Goal: Task Accomplishment & Management: Use online tool/utility

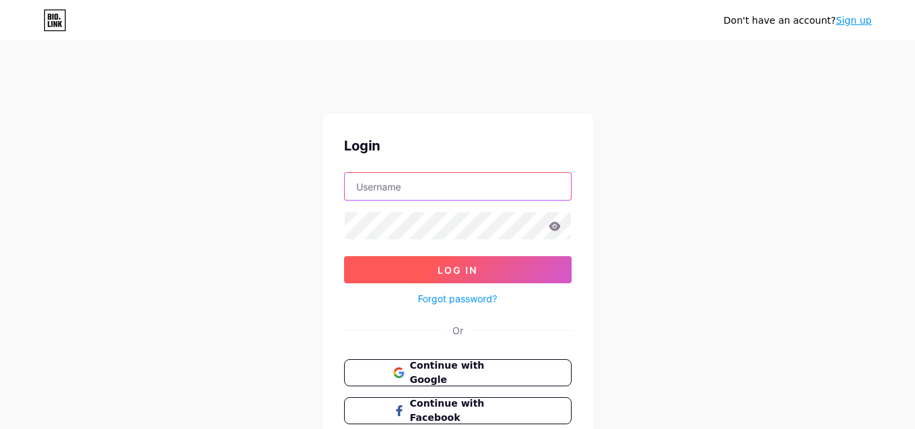
type input "[EMAIL_ADDRESS][DOMAIN_NAME]"
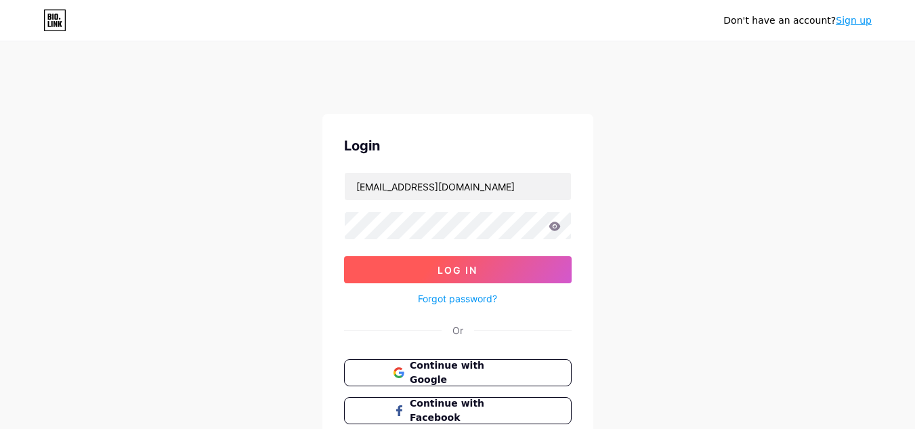
click at [458, 278] on button "Log In" at bounding box center [457, 269] width 227 height 27
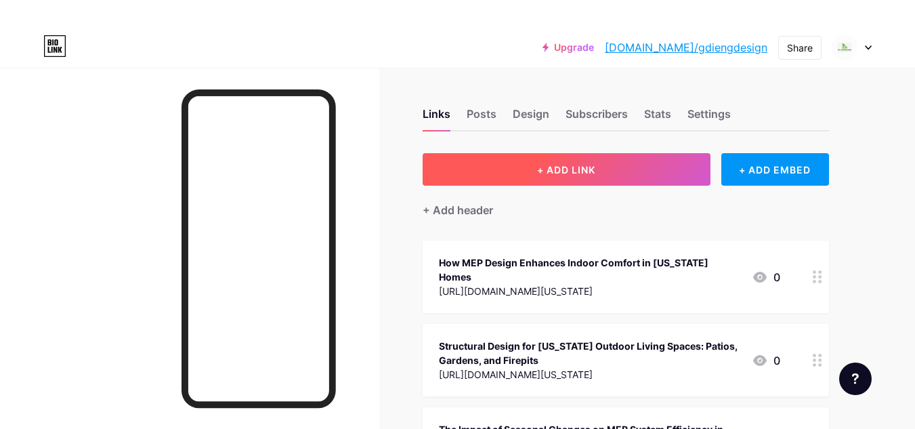
click at [572, 172] on span "+ ADD LINK" at bounding box center [566, 170] width 58 height 12
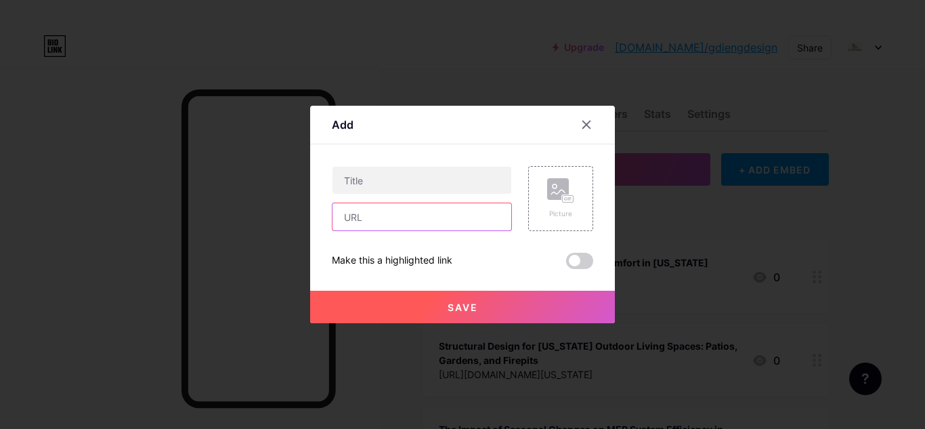
click at [422, 226] on input "text" at bounding box center [421, 216] width 179 height 27
paste input "[URL][DOMAIN_NAME]"
type input "[URL][DOMAIN_NAME]"
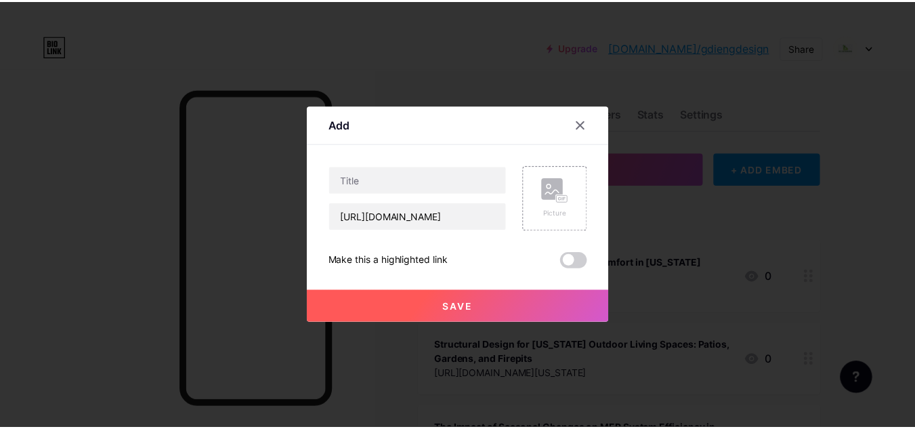
scroll to position [0, 0]
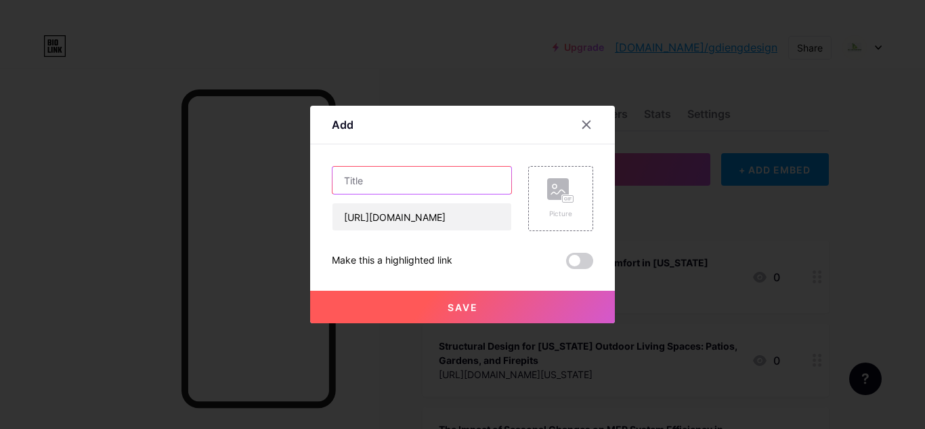
paste input "Electrical systems engineering"
click at [478, 185] on input "Electrical systems engineering" at bounding box center [421, 180] width 179 height 27
type input "Electrical systems engineering"
click at [462, 308] on span "Save" at bounding box center [462, 307] width 30 height 12
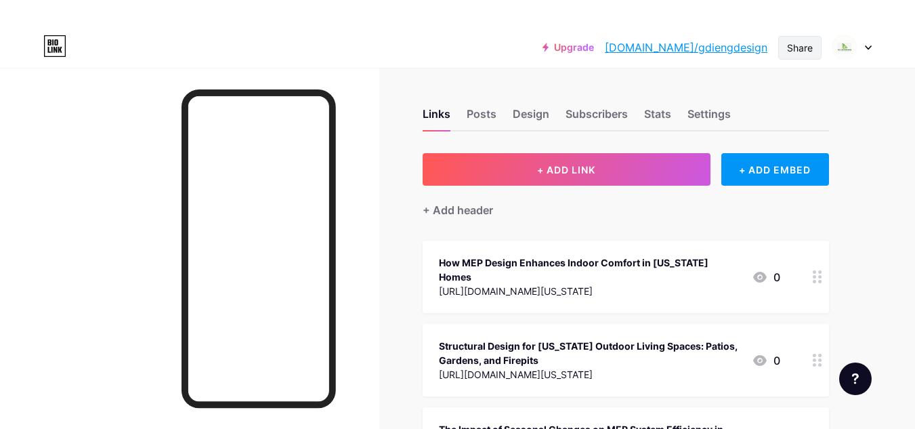
click at [796, 48] on div "Share" at bounding box center [800, 48] width 26 height 14
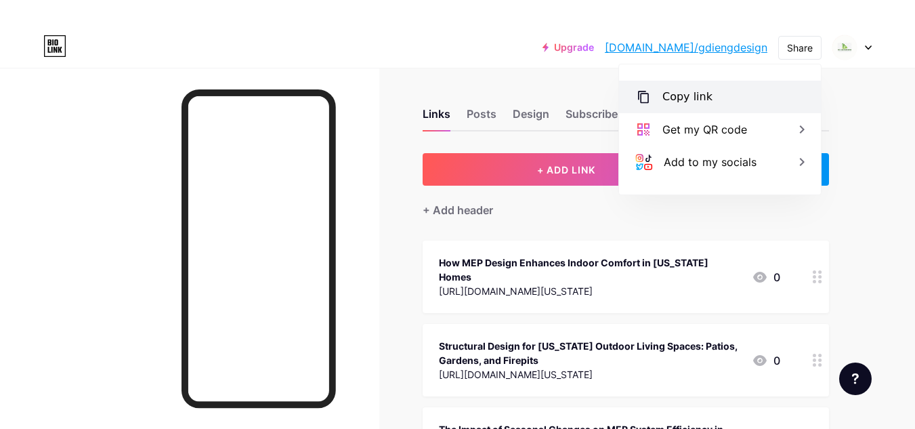
click at [695, 93] on div "Copy link" at bounding box center [687, 97] width 50 height 16
